Goal: Information Seeking & Learning: Compare options

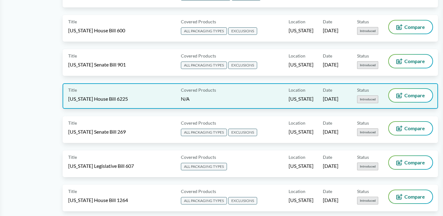
scroll to position [603, 0]
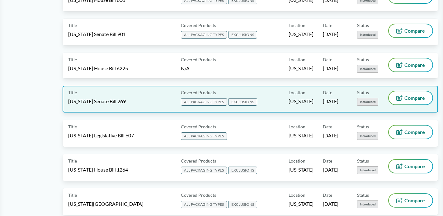
click at [127, 104] on div "Title [US_STATE] Senate Bill 269" at bounding box center [123, 100] width 110 height 16
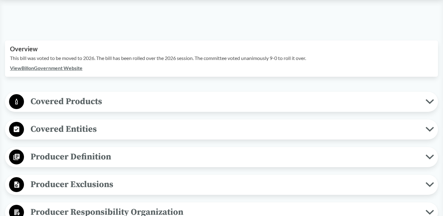
scroll to position [162, 0]
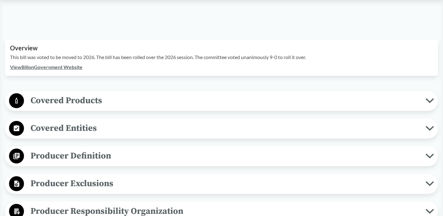
click at [112, 109] on button "Covered Products" at bounding box center [221, 101] width 429 height 16
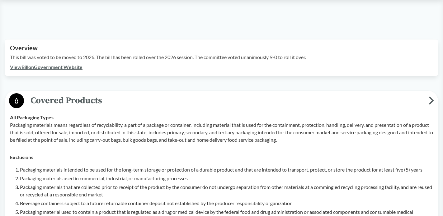
click at [113, 107] on span "Covered Products" at bounding box center [226, 101] width 405 height 14
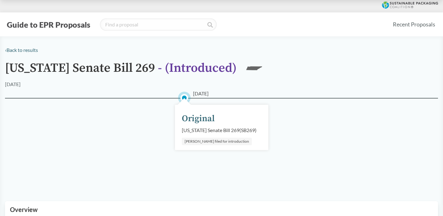
scroll to position [0, 0]
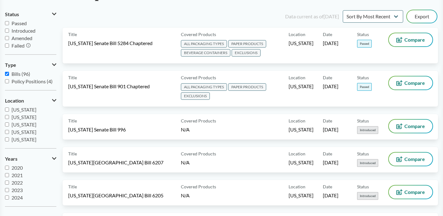
scroll to position [59, 0]
click at [54, 102] on icon at bounding box center [54, 100] width 4 height 5
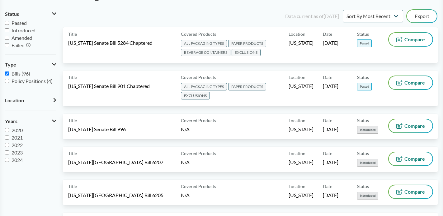
click at [53, 100] on button "Location" at bounding box center [30, 100] width 51 height 11
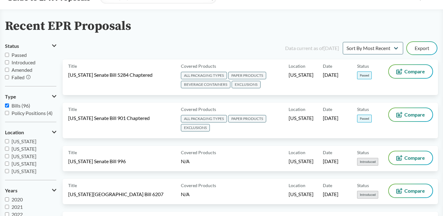
scroll to position [28, 0]
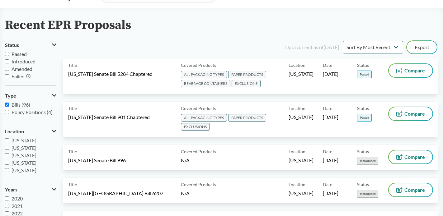
click at [18, 54] on span "Passed" at bounding box center [19, 54] width 15 height 6
click at [9, 54] on input "Passed" at bounding box center [7, 54] width 4 height 4
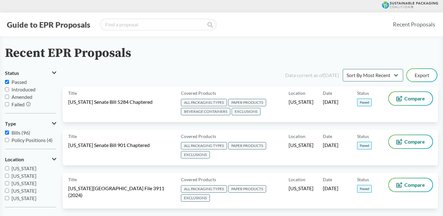
scroll to position [0, 0]
click at [18, 84] on span "Passed" at bounding box center [19, 82] width 15 height 6
click at [9, 84] on input "Passed" at bounding box center [7, 82] width 4 height 4
checkbox input "false"
click at [18, 92] on span "Introduced" at bounding box center [24, 90] width 24 height 6
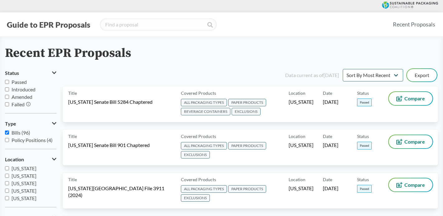
click at [9, 92] on input "Introduced" at bounding box center [7, 90] width 4 height 4
checkbox input "true"
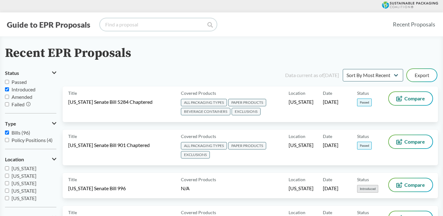
click at [140, 24] on input "search" at bounding box center [158, 24] width 117 height 12
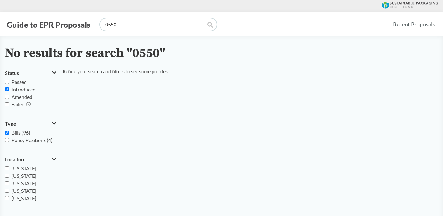
click at [136, 25] on input "0550" at bounding box center [158, 24] width 117 height 12
type input "tennesse"
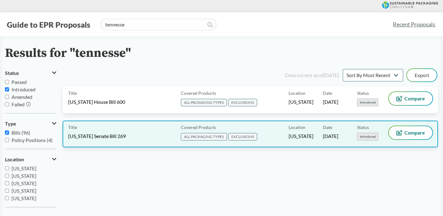
click at [283, 143] on div "Title [US_STATE] Senate Bill 269 Covered Products ALL PACKAGING TYPES EXCLUSION…" at bounding box center [251, 134] width 376 height 27
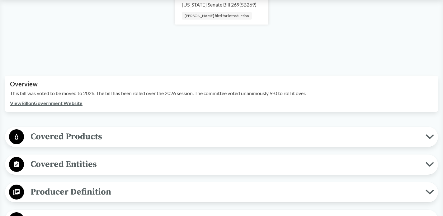
scroll to position [149, 0]
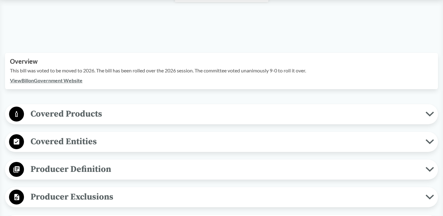
click at [243, 122] on button "Covered Products" at bounding box center [221, 115] width 429 height 16
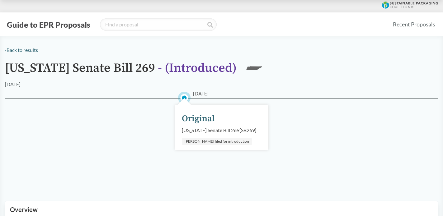
scroll to position [0, 0]
type input "tennesse"
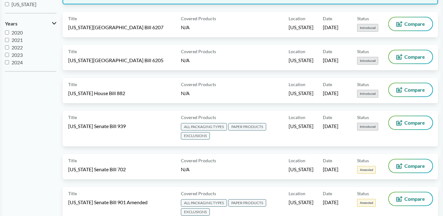
scroll to position [235, 0]
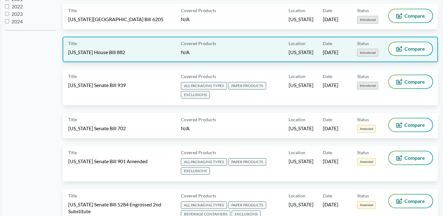
click at [139, 54] on div "Title [US_STATE] House Bill 882" at bounding box center [123, 49] width 110 height 14
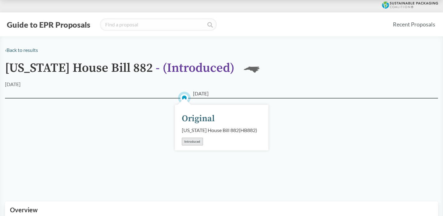
drag, startPoint x: 184, startPoint y: 138, endPoint x: 199, endPoint y: 138, distance: 15.3
click at [199, 134] on div "[US_STATE] House Bill 882 ( HB882 )" at bounding box center [219, 130] width 75 height 7
copy div "HB882"
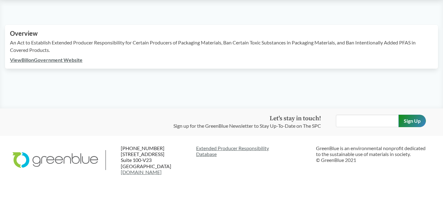
scroll to position [177, 0]
type input "tennesse"
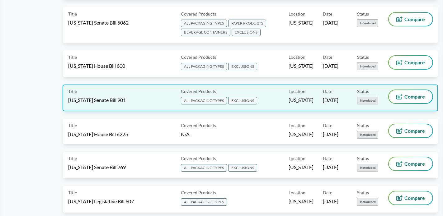
scroll to position [563, 0]
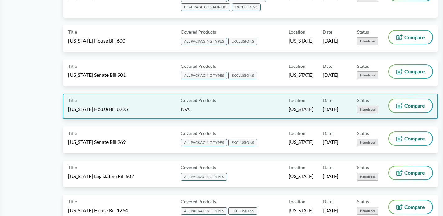
click at [116, 106] on span "[US_STATE] House Bill 6225" at bounding box center [98, 109] width 60 height 7
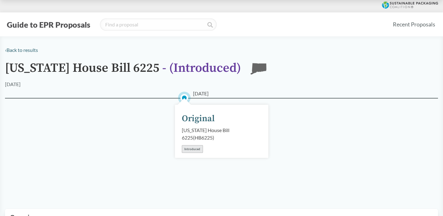
drag, startPoint x: 184, startPoint y: 137, endPoint x: 201, endPoint y: 137, distance: 17.4
click at [201, 137] on div "[US_STATE] House Bill 6225 ( HB6225 )" at bounding box center [222, 134] width 80 height 15
copy div "HB6225"
type input "tennesse"
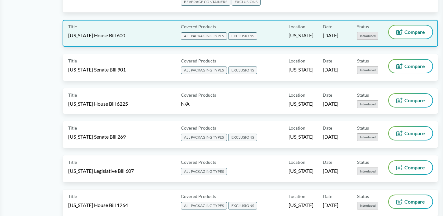
scroll to position [576, 0]
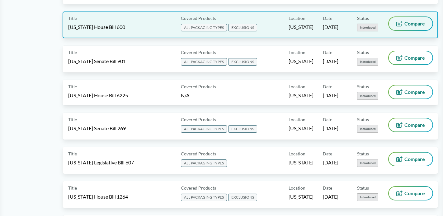
click at [409, 22] on span "Compare" at bounding box center [415, 23] width 21 height 5
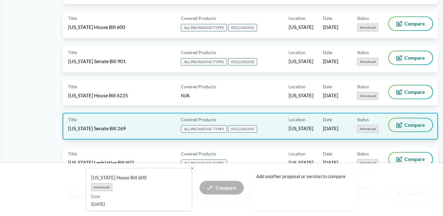
click at [404, 123] on button "Compare" at bounding box center [411, 125] width 44 height 13
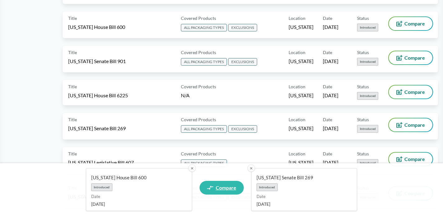
click at [210, 186] on icon at bounding box center [210, 188] width 6 height 5
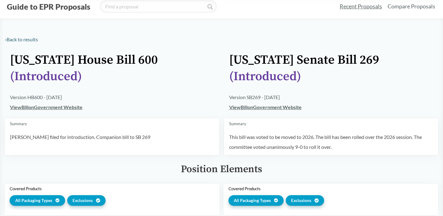
scroll to position [18, 0]
type input "tennesse"
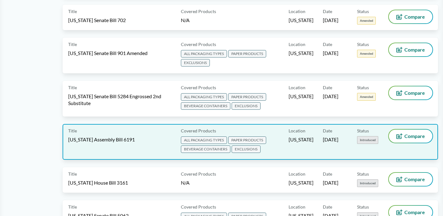
scroll to position [290, 0]
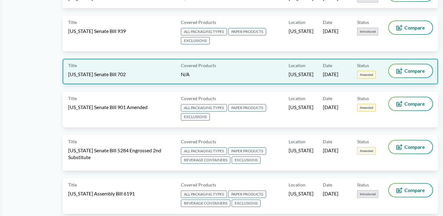
click at [121, 72] on div "Title [US_STATE] Senate Bill 702" at bounding box center [123, 71] width 110 height 14
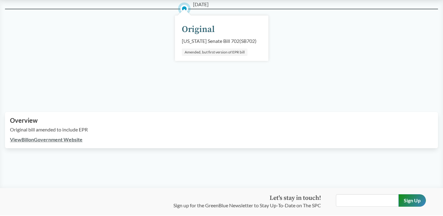
scroll to position [90, 0]
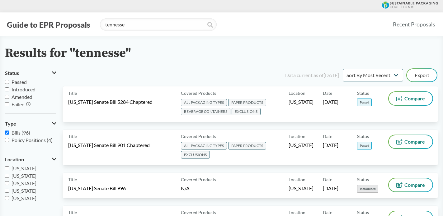
scroll to position [0, 0]
click at [148, 24] on input "tennesse" at bounding box center [158, 24] width 117 height 12
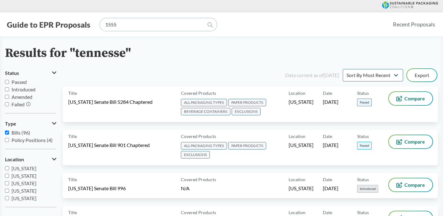
type input "1555"
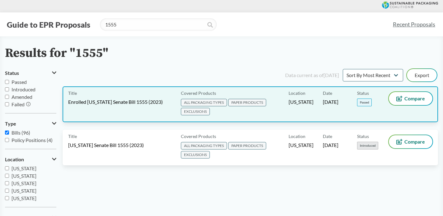
click at [125, 104] on span "Enrolled [US_STATE] Senate Bill 1555 (2023)" at bounding box center [115, 102] width 95 height 7
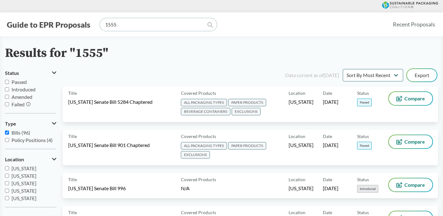
click at [147, 25] on input "1555" at bounding box center [158, 24] width 117 height 12
click at [163, 26] on input "1555" at bounding box center [158, 24] width 117 height 12
type input "1555"
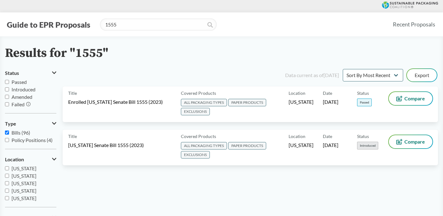
click at [4, 198] on div "Results for "1555" Status Passed Introduced Amended Failed Type Bills (96) Poli…" at bounding box center [221, 158] width 443 height 225
click at [5, 199] on input "[US_STATE]" at bounding box center [7, 199] width 4 height 4
checkbox input "true"
click at [188, 25] on input "1555" at bounding box center [158, 24] width 117 height 12
click at [206, 26] on input "1555" at bounding box center [158, 24] width 117 height 12
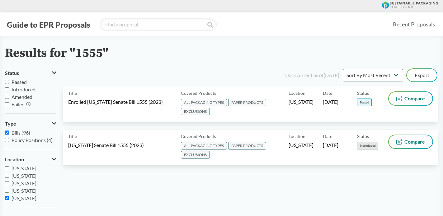
click at [113, 61] on div "Results for "1555" Status Passed Introduced Amended Failed Type Bills (96) Poli…" at bounding box center [221, 158] width 443 height 225
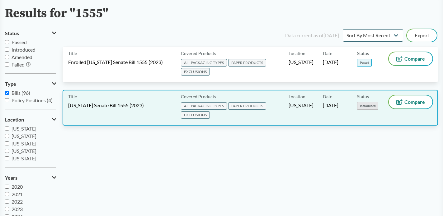
scroll to position [44, 0]
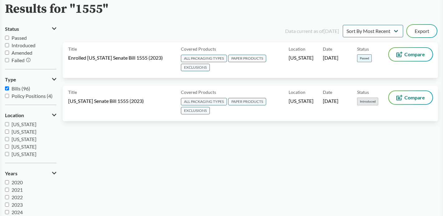
click at [7, 156] on input "[US_STATE]" at bounding box center [7, 154] width 4 height 4
checkbox input "true"
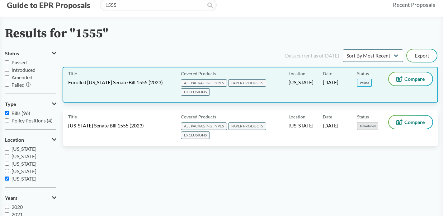
scroll to position [19, 0]
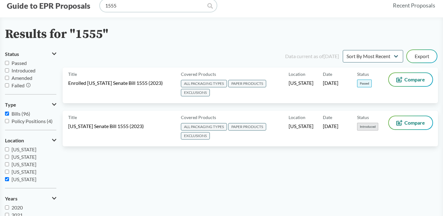
click at [206, 7] on input "1555" at bounding box center [158, 5] width 117 height 12
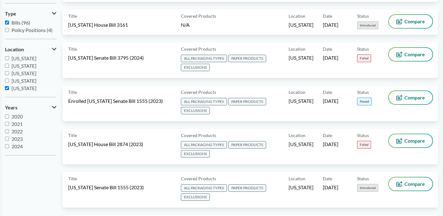
scroll to position [117, 0]
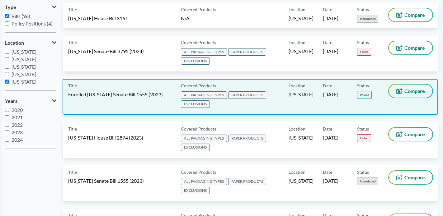
click at [399, 93] on icon at bounding box center [399, 92] width 2 height 2
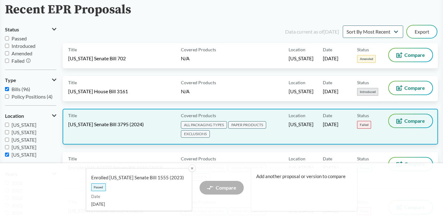
scroll to position [43, 0]
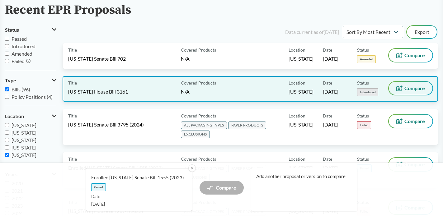
click at [404, 92] on button "Compare" at bounding box center [411, 88] width 44 height 13
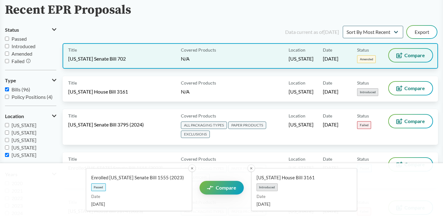
click at [407, 61] on button "Compare" at bounding box center [411, 55] width 44 height 13
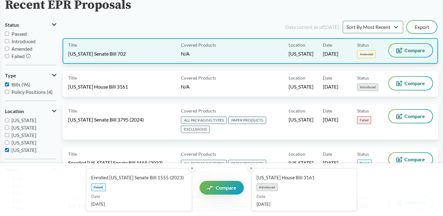
scroll to position [50, 0]
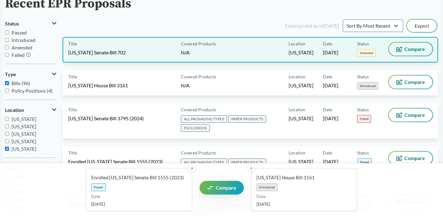
click at [405, 52] on button "Compare" at bounding box center [411, 49] width 44 height 13
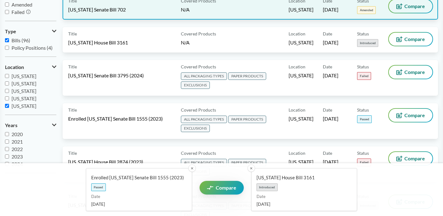
scroll to position [99, 0]
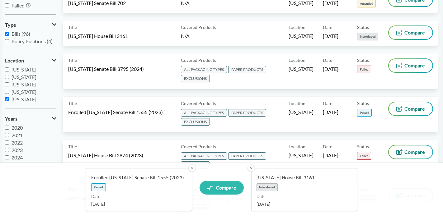
click at [222, 187] on span "Compare" at bounding box center [226, 188] width 21 height 5
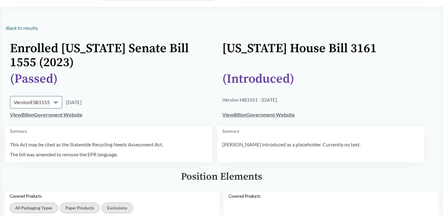
scroll to position [29, 0]
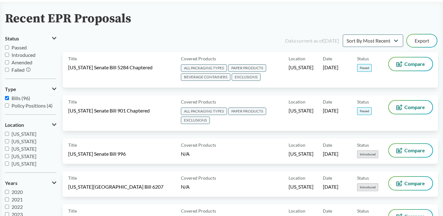
scroll to position [35, 0]
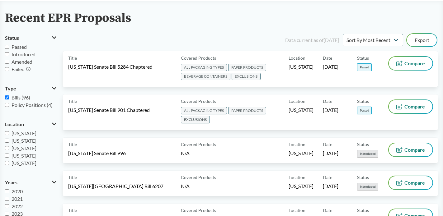
click at [20, 163] on span "[US_STATE]" at bounding box center [24, 163] width 25 height 6
click at [9, 163] on input "[US_STATE]" at bounding box center [7, 163] width 4 height 4
checkbox input "true"
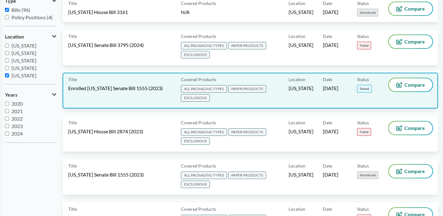
scroll to position [124, 0]
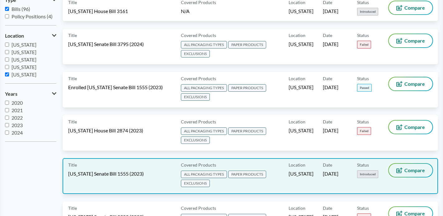
click at [407, 169] on span "Compare" at bounding box center [415, 170] width 21 height 5
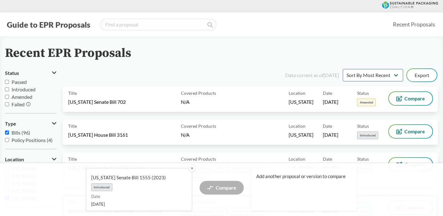
scroll to position [0, 0]
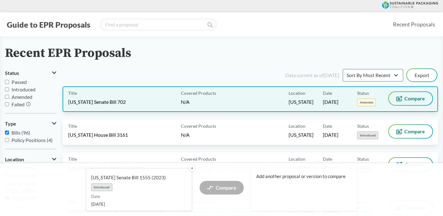
click at [405, 97] on span "Compare" at bounding box center [415, 98] width 21 height 5
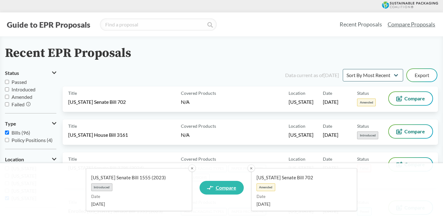
click at [231, 186] on span "Compare" at bounding box center [226, 188] width 21 height 5
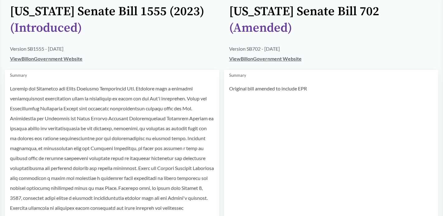
scroll to position [65, 0]
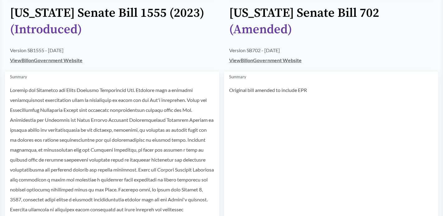
click at [284, 59] on link "View Bill on Government Website" at bounding box center [265, 60] width 73 height 6
